Goal: Transaction & Acquisition: Purchase product/service

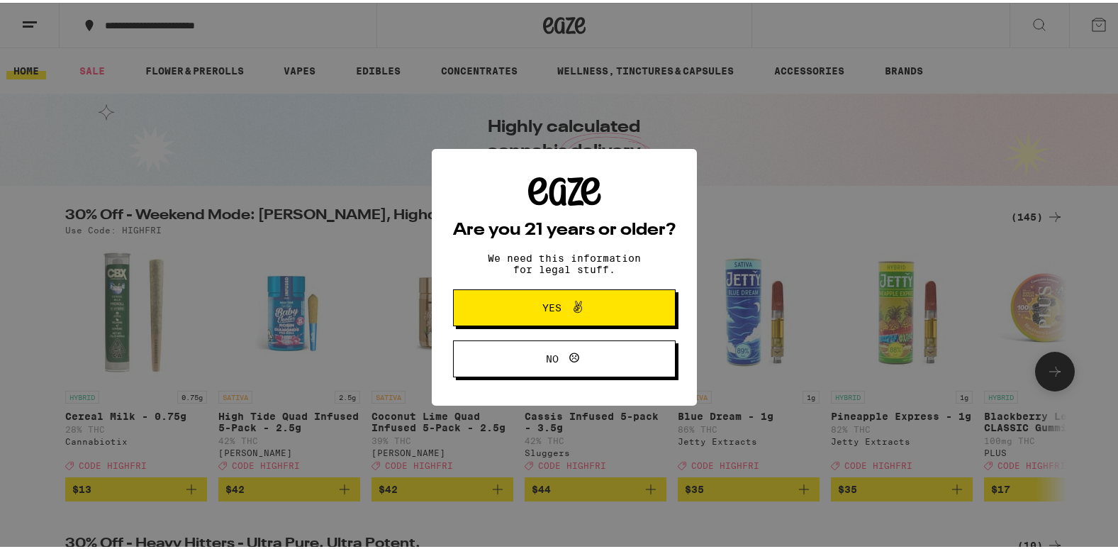
click at [479, 297] on button "Yes" at bounding box center [564, 305] width 223 height 37
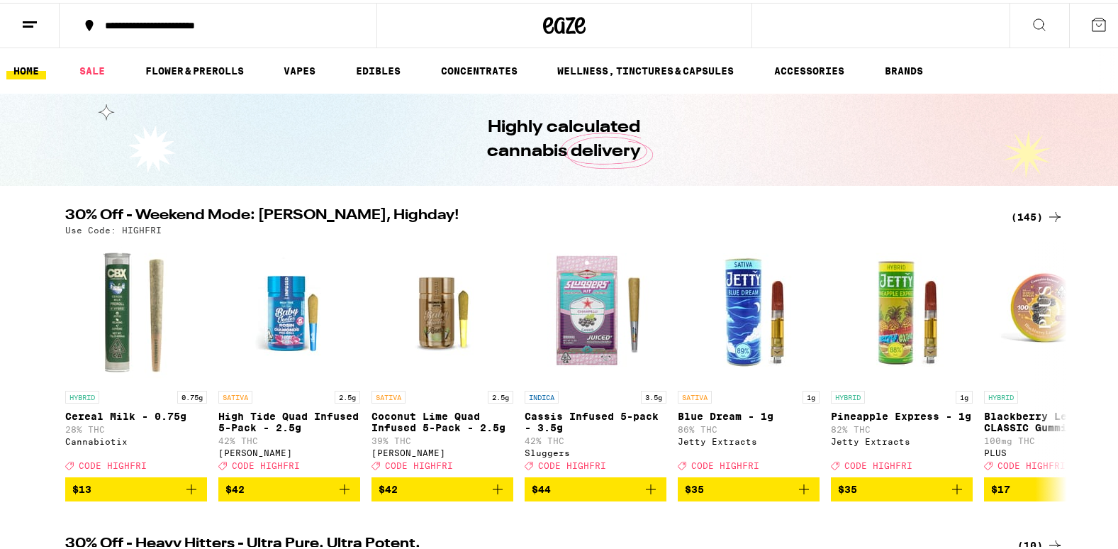
click at [1011, 213] on div "(145)" at bounding box center [1037, 214] width 52 height 17
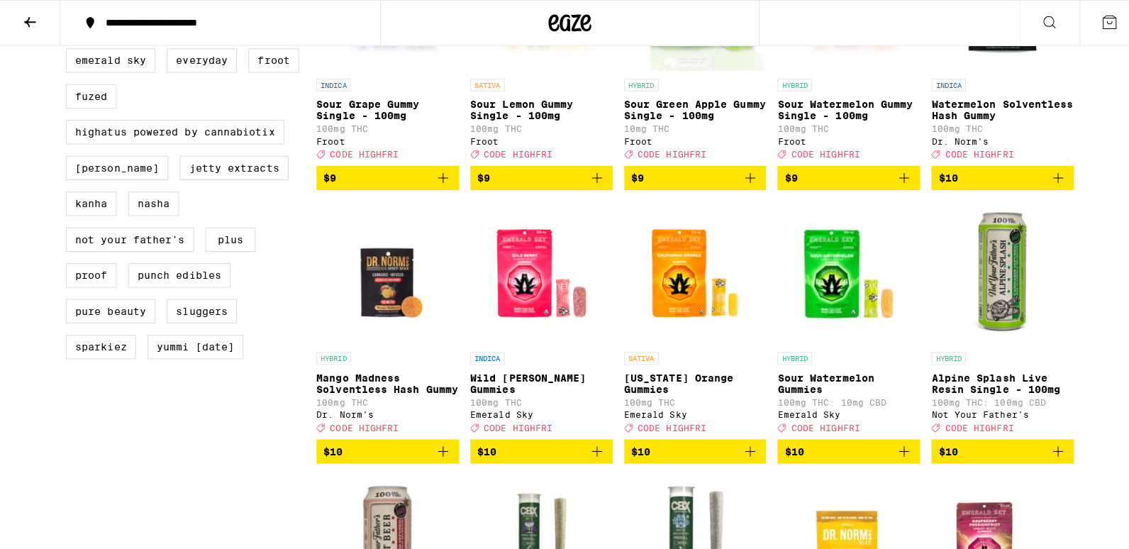
scroll to position [1082, 0]
